Goal: Transaction & Acquisition: Purchase product/service

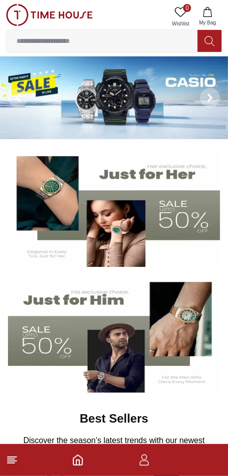
click at [184, 10] on span "0" at bounding box center [187, 8] width 8 height 8
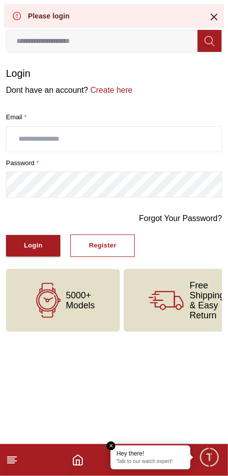
click at [208, 42] on icon at bounding box center [210, 40] width 10 height 11
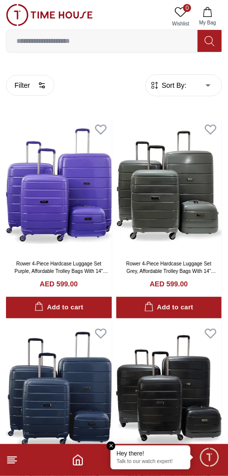
click at [131, 42] on input at bounding box center [101, 41] width 191 height 20
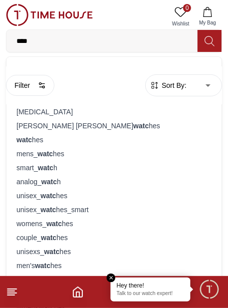
type input "*****"
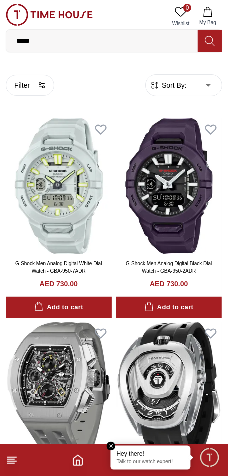
click at [51, 41] on input "*****" at bounding box center [101, 41] width 191 height 20
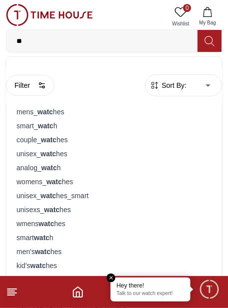
type input "*"
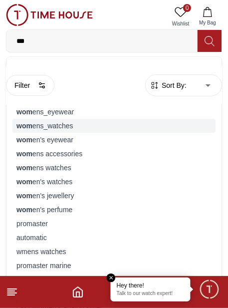
type input "***"
click at [44, 126] on div "wom ens_watches" at bounding box center [113, 126] width 203 height 14
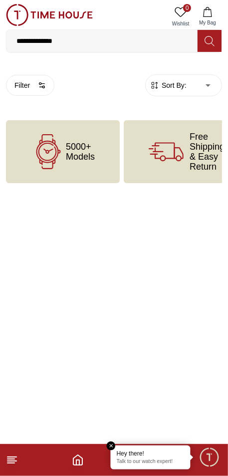
click at [51, 137] on icon at bounding box center [48, 151] width 35 height 35
click at [53, 154] on icon at bounding box center [48, 151] width 35 height 35
click at [147, 167] on div "Free Shipping & Easy Return" at bounding box center [187, 151] width 126 height 63
click at [114, 447] on em "Close tooltip" at bounding box center [111, 446] width 9 height 9
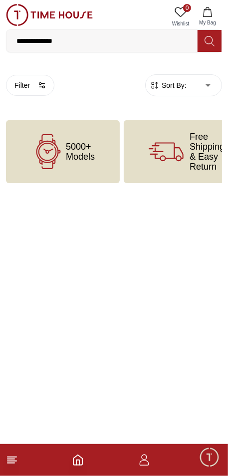
click at [48, 40] on input "**********" at bounding box center [101, 41] width 191 height 20
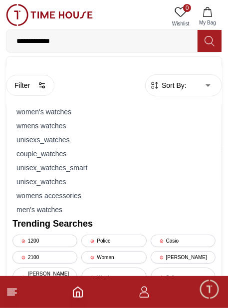
type input "**********"
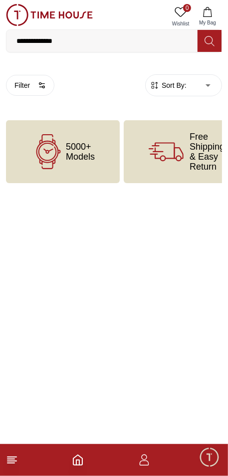
click at [67, 168] on div "5000+ Models" at bounding box center [63, 151] width 114 height 63
click at [92, 153] on span "5000+ Models" at bounding box center [80, 152] width 29 height 20
click at [89, 144] on span "5000+ Models" at bounding box center [80, 152] width 29 height 20
click at [15, 473] on footer at bounding box center [114, 460] width 228 height 32
click at [94, 471] on footer at bounding box center [114, 460] width 228 height 32
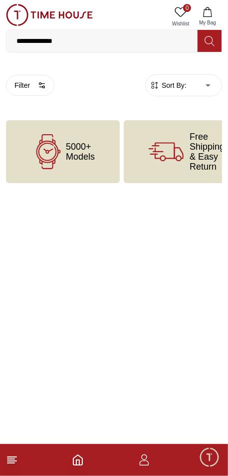
click at [57, 154] on icon at bounding box center [48, 151] width 24 height 35
click at [51, 144] on icon at bounding box center [47, 152] width 18 height 18
click at [12, 77] on button "Filter" at bounding box center [30, 85] width 48 height 21
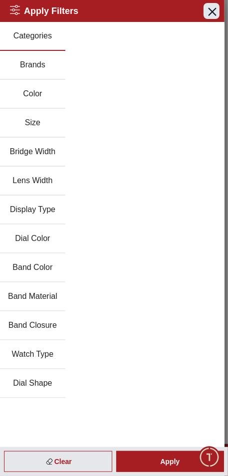
click at [215, 10] on icon "button" at bounding box center [212, 11] width 12 height 12
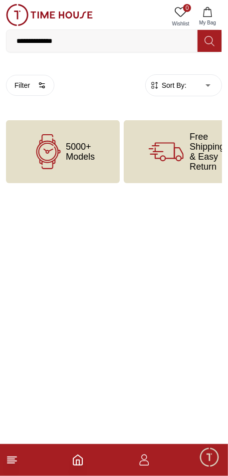
click at [92, 154] on span "5000+ Models" at bounding box center [80, 152] width 29 height 20
click at [192, 87] on body "**********" at bounding box center [114, 91] width 228 height 183
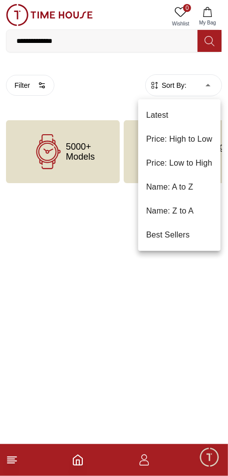
click at [61, 322] on div at bounding box center [114, 238] width 228 height 476
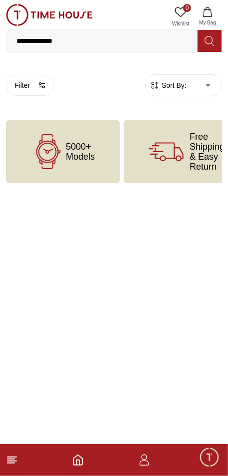
click at [37, 167] on icon at bounding box center [48, 151] width 35 height 35
click at [55, 163] on icon at bounding box center [48, 151] width 24 height 35
click at [198, 90] on body "**********" at bounding box center [114, 91] width 228 height 183
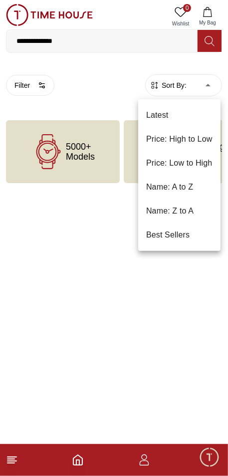
click at [196, 165] on li "Price: Low to High" at bounding box center [179, 163] width 82 height 24
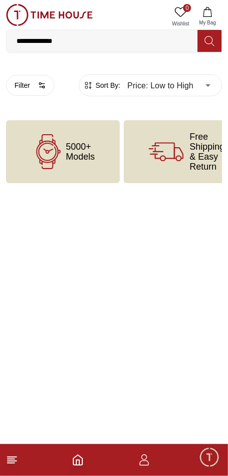
click at [43, 173] on div "5000+ Models" at bounding box center [63, 151] width 114 height 63
click at [85, 166] on div "5000+ Models" at bounding box center [63, 151] width 114 height 63
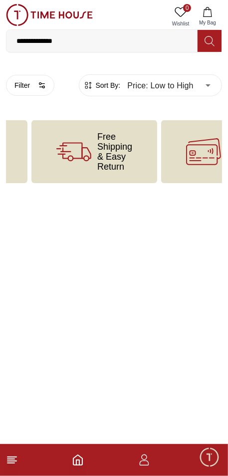
click at [95, 164] on div "Free Shipping & Easy Return" at bounding box center [94, 151] width 126 height 63
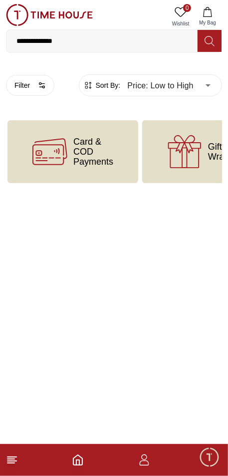
scroll to position [0, 295]
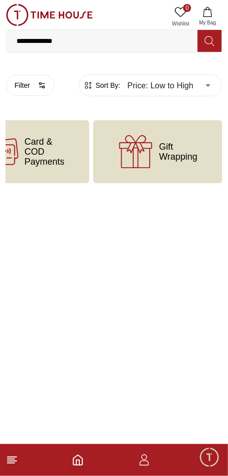
click at [210, 450] on span "Minimize live chat window" at bounding box center [209, 457] width 29 height 29
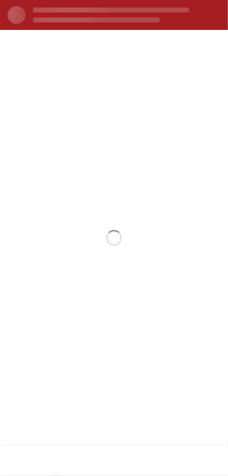
scroll to position [0, 0]
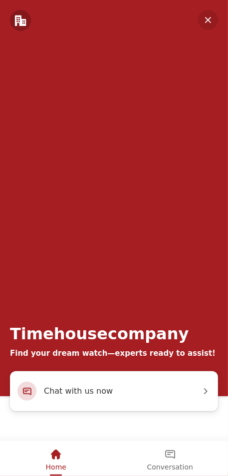
type input "******"
click at [210, 23] on em "Minimize" at bounding box center [208, 20] width 20 height 20
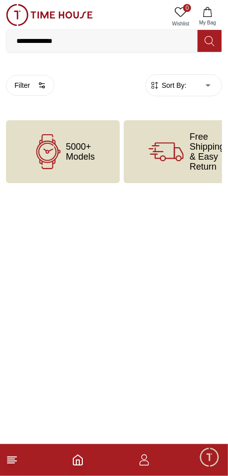
click at [109, 157] on div "5000+ Models" at bounding box center [63, 151] width 114 height 63
click at [95, 166] on div "5000+ Models" at bounding box center [63, 151] width 114 height 63
click at [140, 460] on icon "button" at bounding box center [144, 460] width 12 height 12
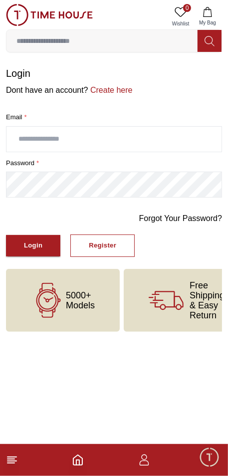
click at [63, 308] on icon at bounding box center [48, 300] width 35 height 35
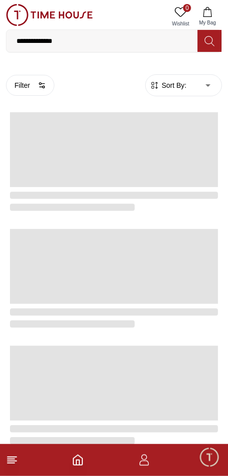
click at [77, 464] on icon "Home" at bounding box center [78, 460] width 12 height 12
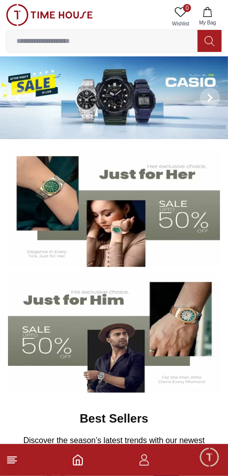
click at [146, 41] on input at bounding box center [101, 41] width 191 height 20
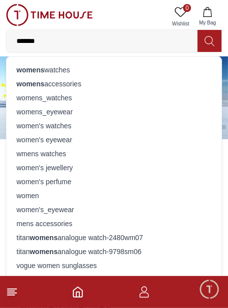
type input "**********"
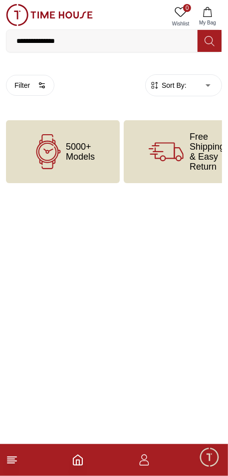
click at [90, 153] on span "5000+ Models" at bounding box center [80, 152] width 29 height 20
click at [13, 472] on footer at bounding box center [114, 460] width 228 height 32
click at [15, 461] on line at bounding box center [11, 461] width 9 height 0
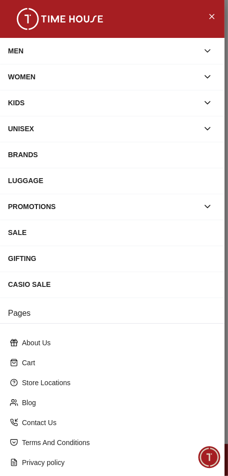
click at [176, 76] on div "WOMEN" at bounding box center [103, 77] width 191 height 18
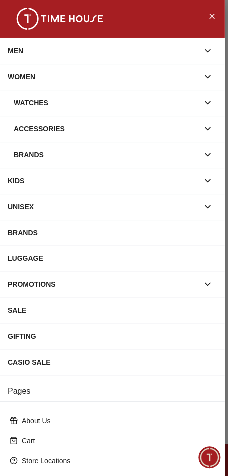
click at [143, 104] on div "Watches" at bounding box center [106, 103] width 185 height 18
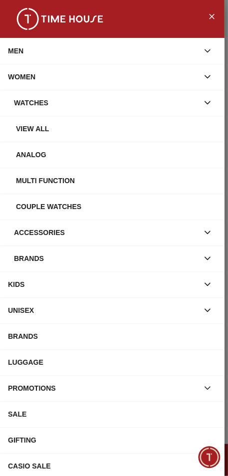
click at [160, 131] on div "View all" at bounding box center [116, 129] width 201 height 18
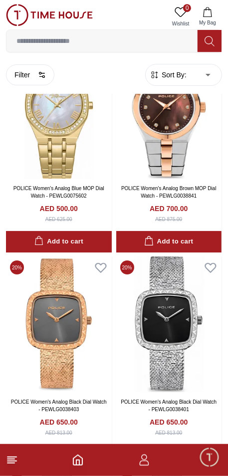
scroll to position [1357, 0]
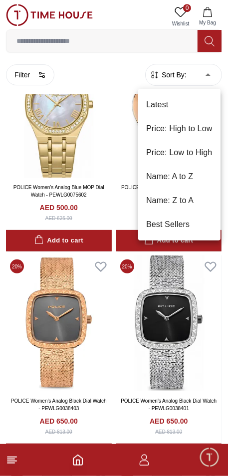
click at [174, 153] on li "Price: Low to High" at bounding box center [179, 153] width 82 height 24
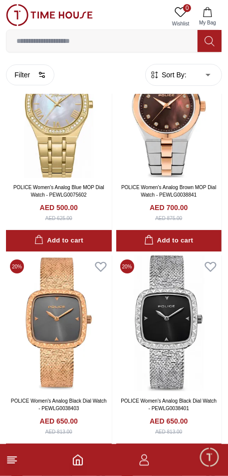
type input "*"
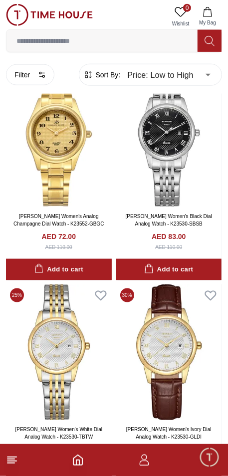
scroll to position [579, 0]
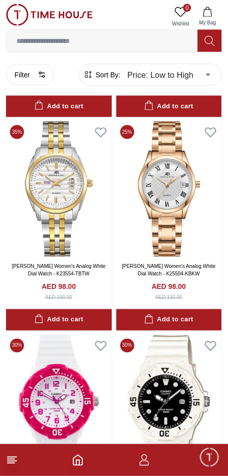
scroll to position [3871, 0]
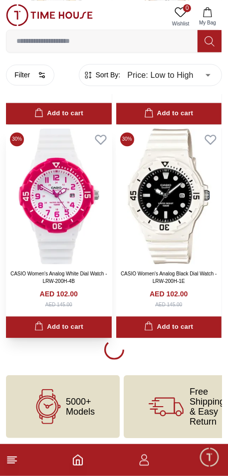
scroll to position [4051, 0]
